Goal: Information Seeking & Learning: Learn about a topic

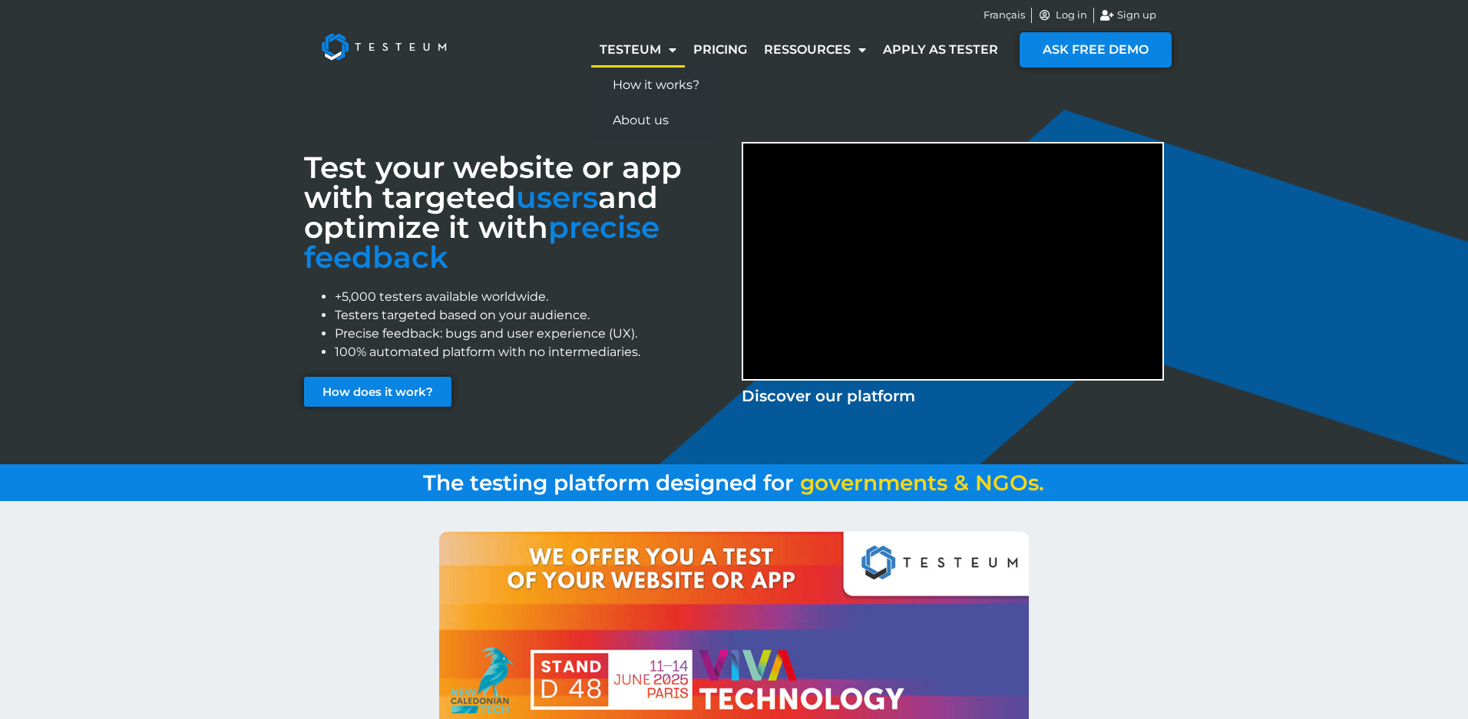
click at [626, 51] on link "Testeum" at bounding box center [638, 49] width 94 height 35
click at [742, 47] on link "Pricing" at bounding box center [720, 49] width 71 height 35
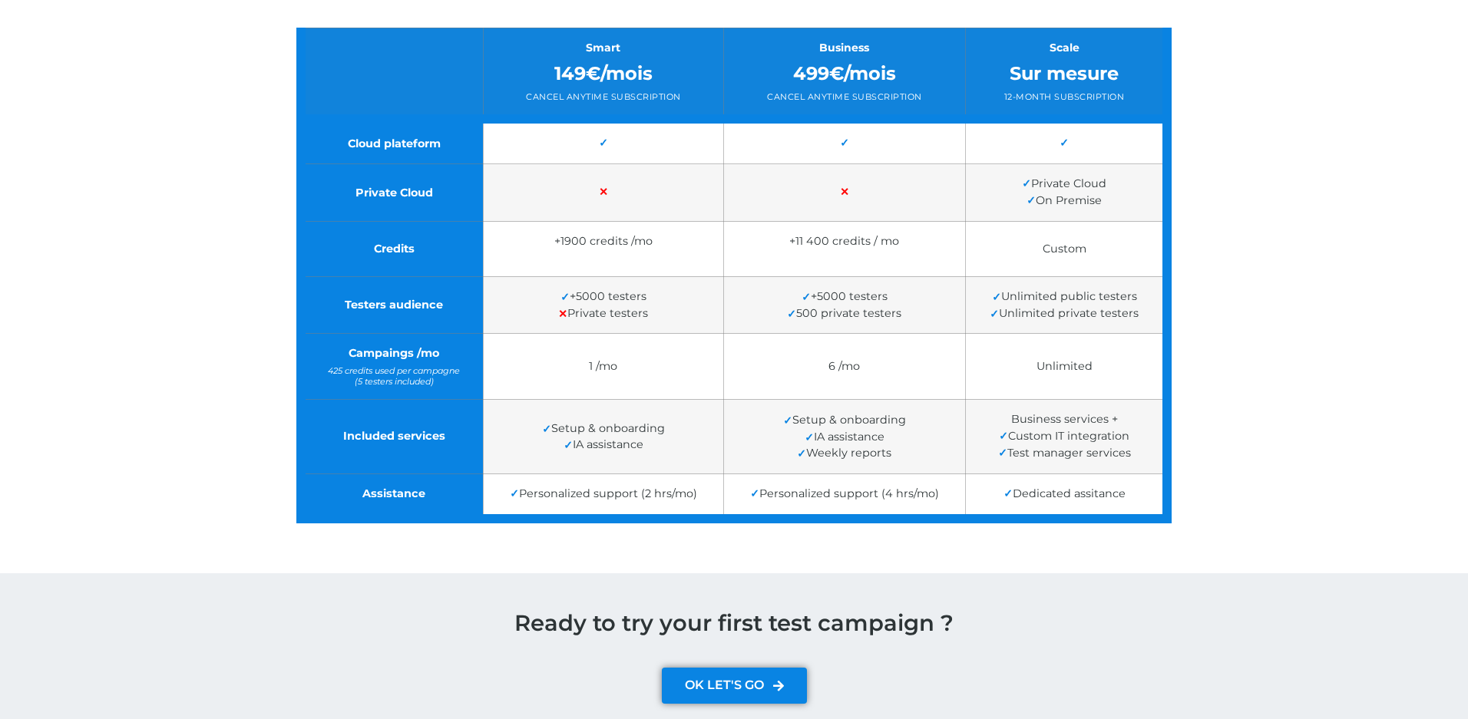
scroll to position [418, 0]
